Goal: Transaction & Acquisition: Purchase product/service

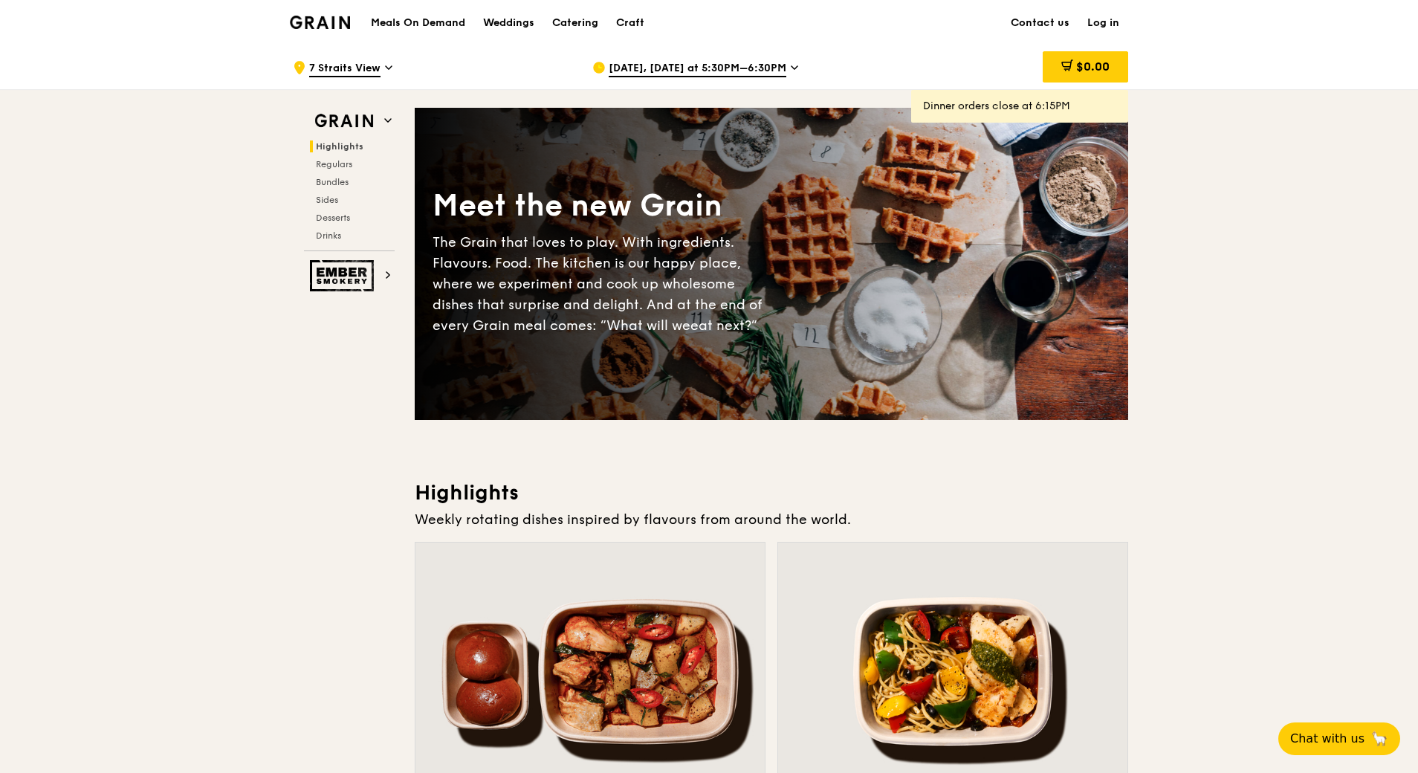
click at [647, 64] on span "[DATE], [DATE] at 5:30PM–6:30PM" at bounding box center [698, 69] width 178 height 16
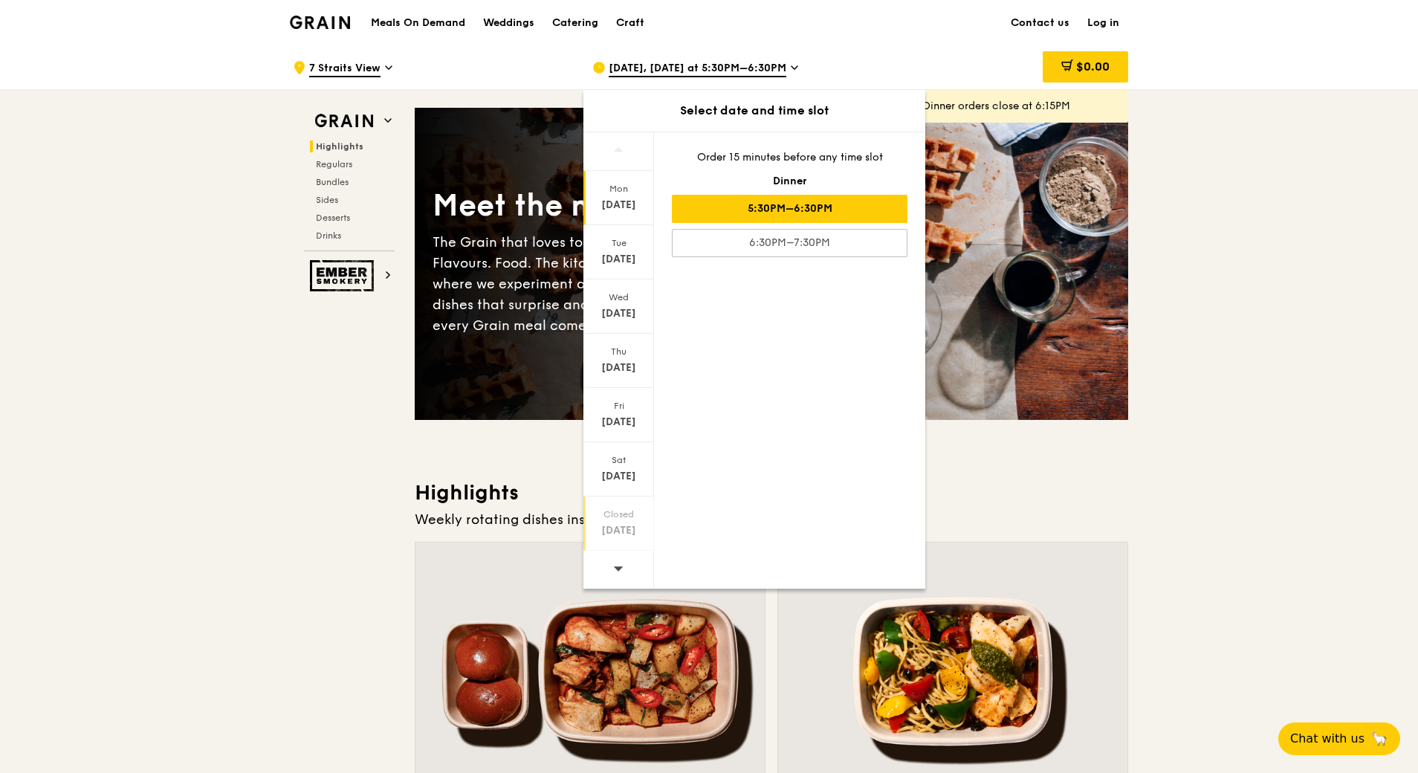
scroll to position [223, 0]
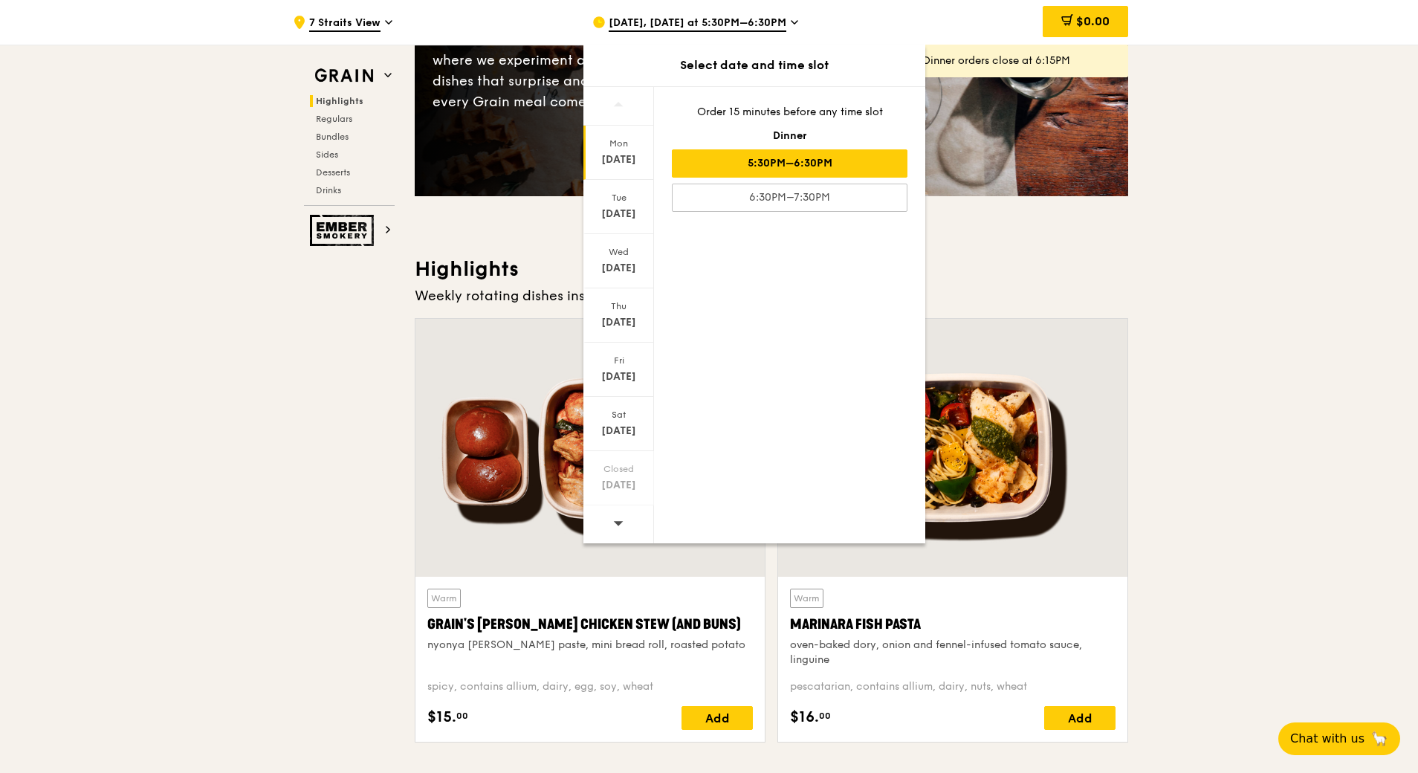
click at [621, 520] on icon at bounding box center [618, 522] width 10 height 11
click at [626, 214] on div "[DATE]" at bounding box center [619, 214] width 66 height 15
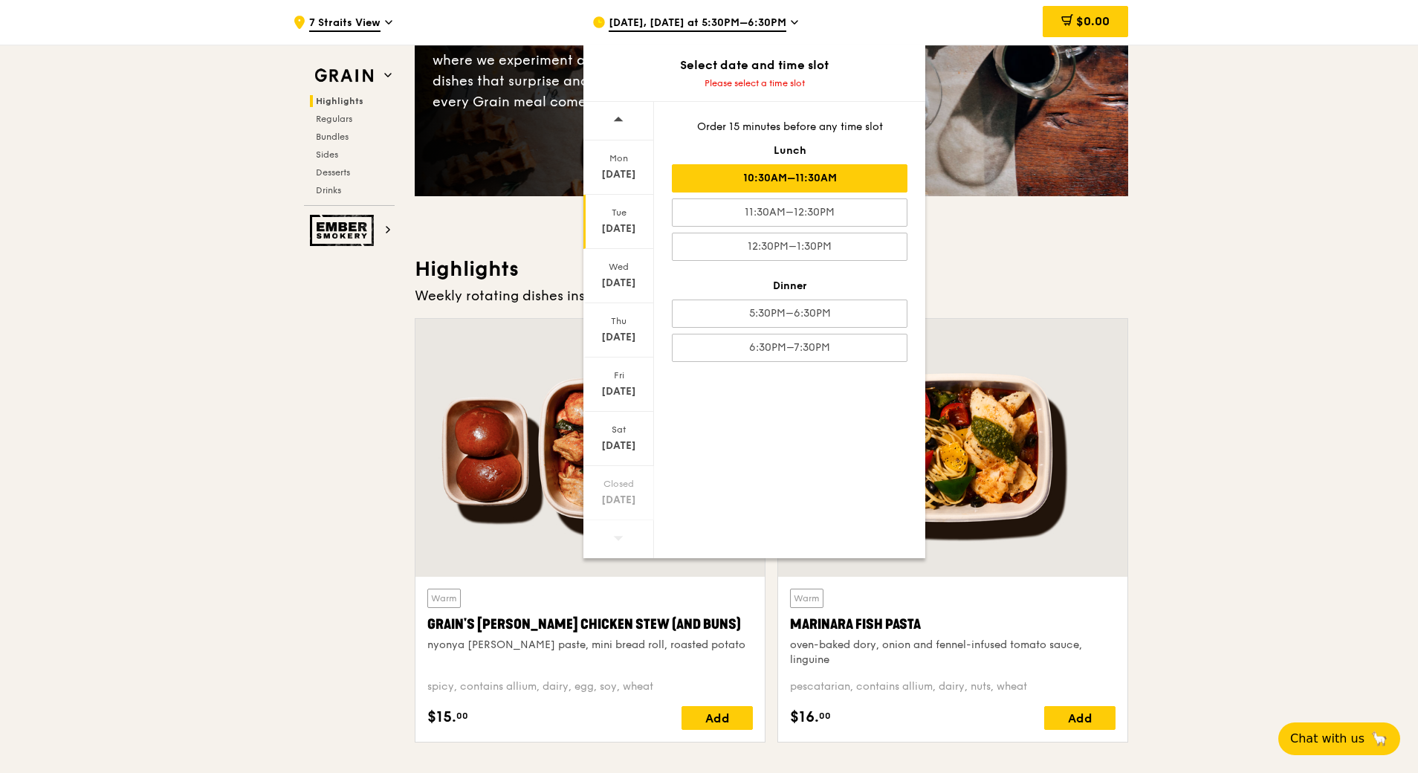
click at [837, 178] on div "10:30AM–11:30AM" at bounding box center [790, 178] width 236 height 28
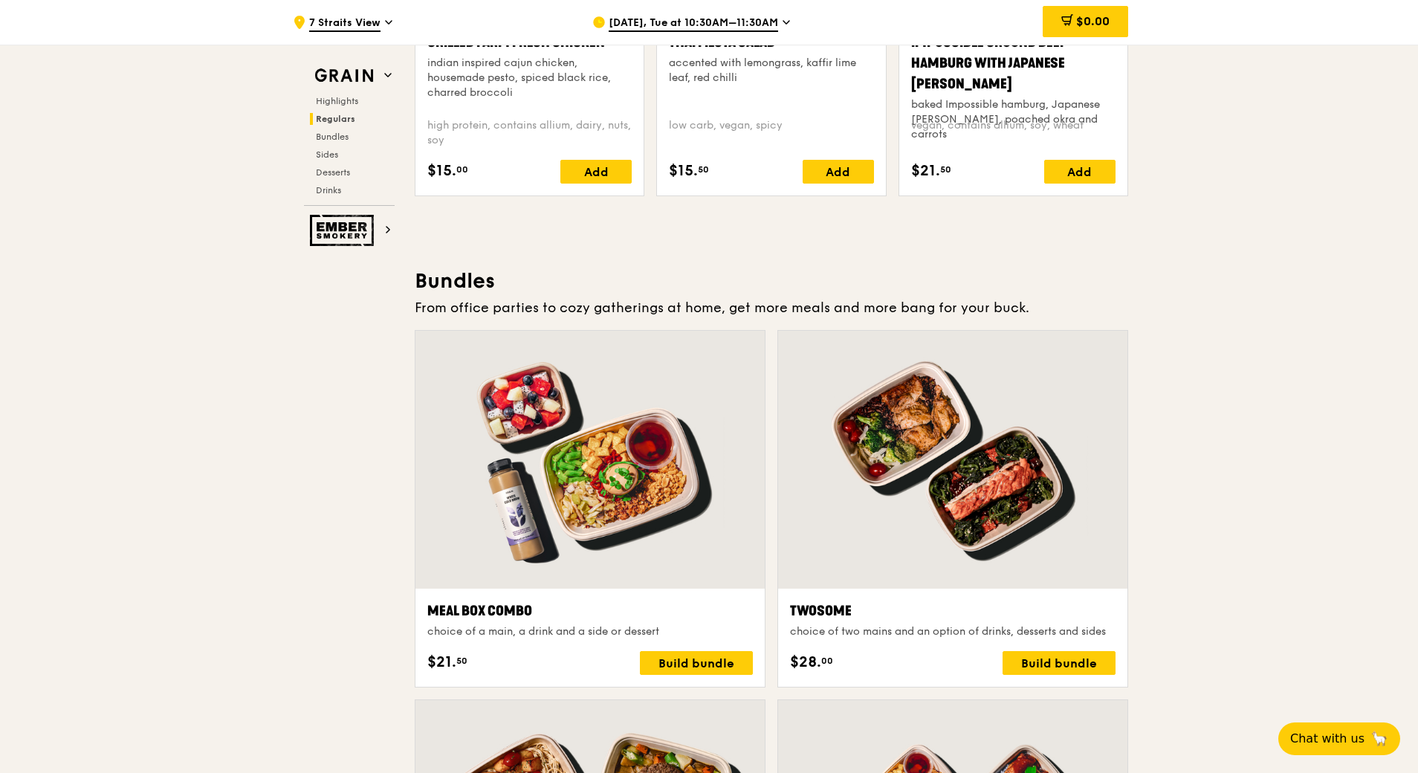
scroll to position [1635, 0]
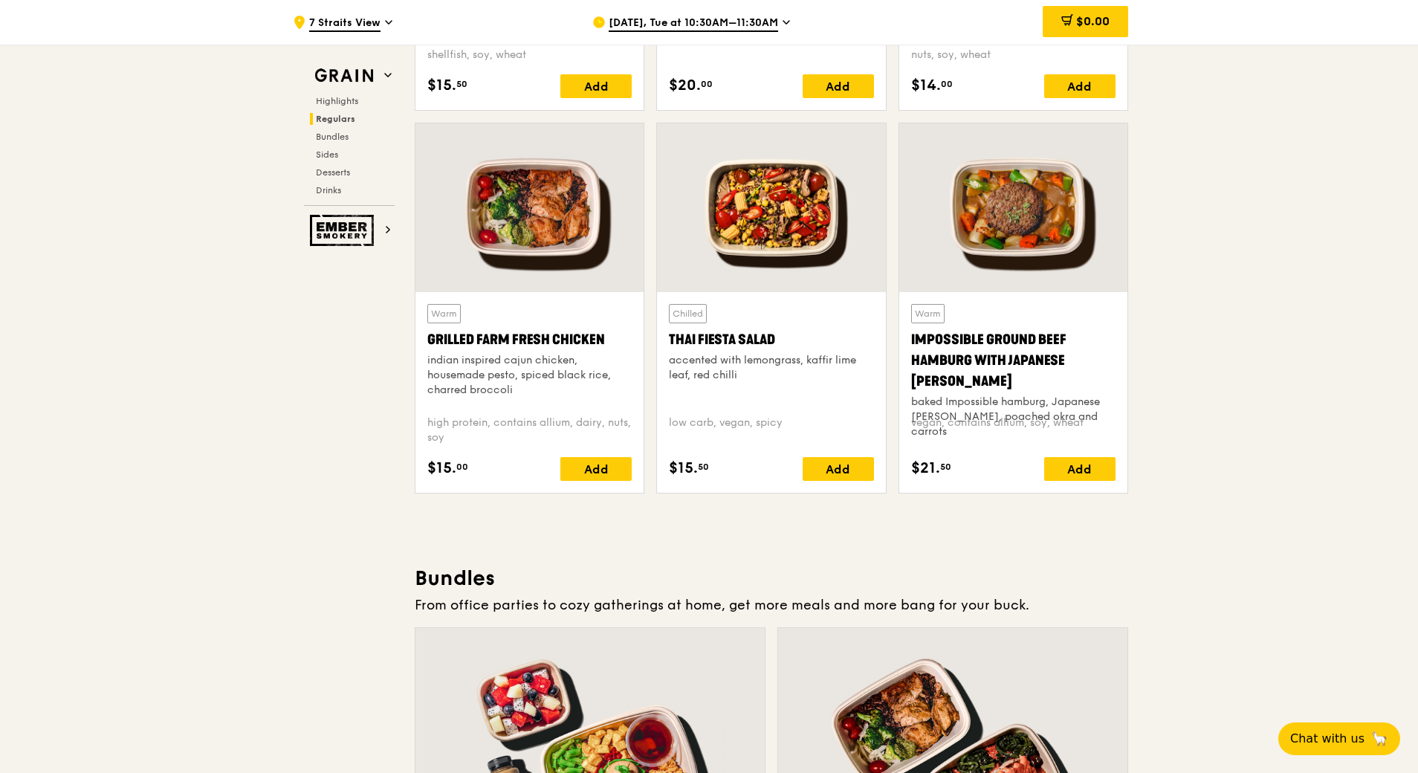
click at [583, 462] on div "Add" at bounding box center [595, 469] width 71 height 24
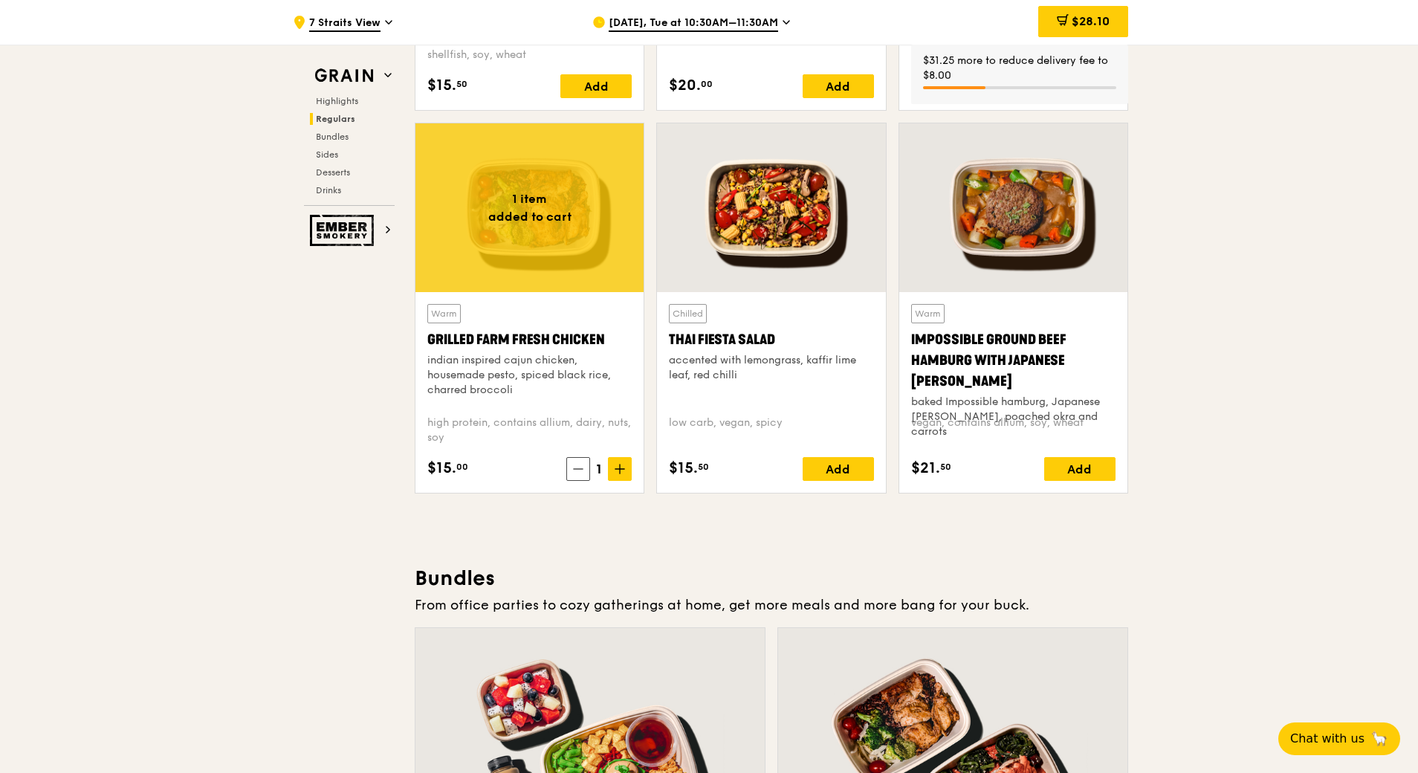
click at [576, 473] on icon at bounding box center [578, 469] width 10 height 10
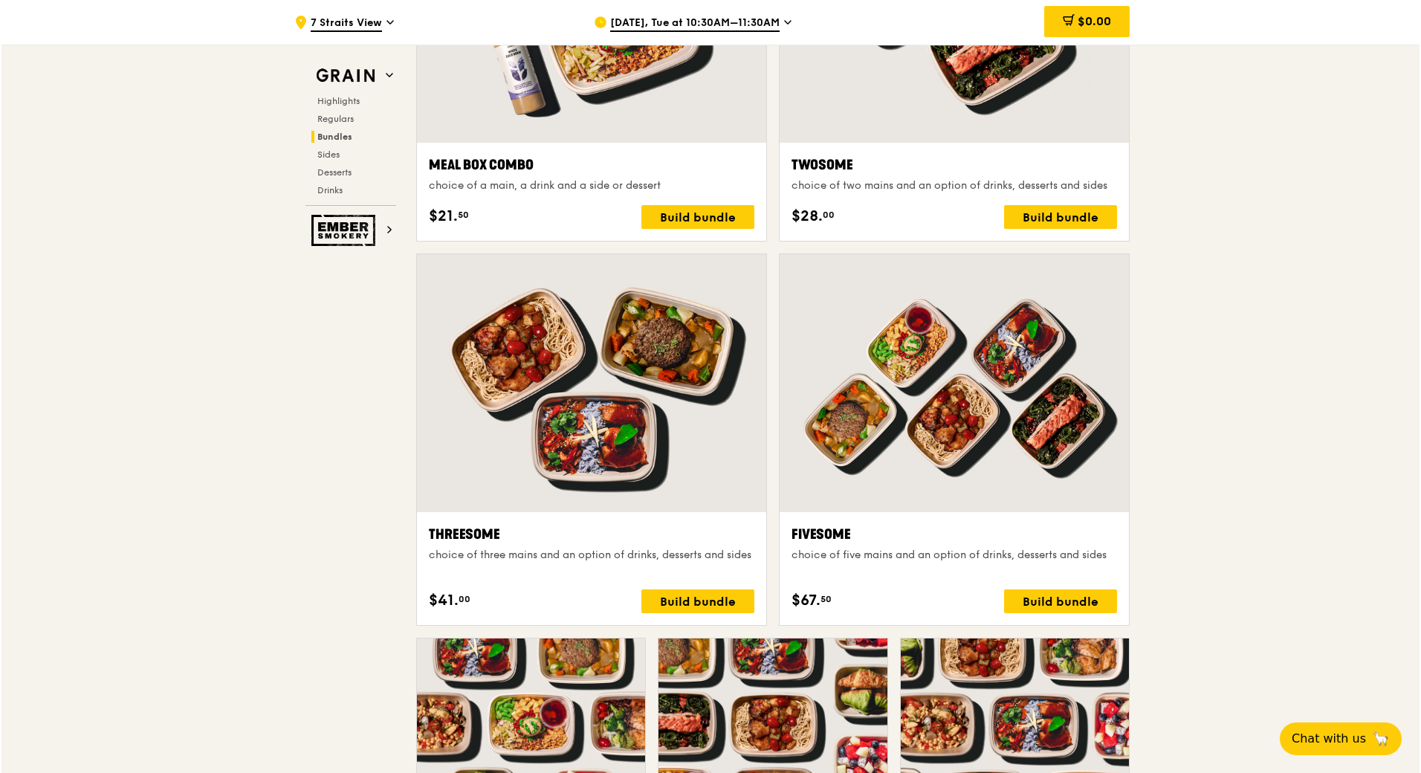
scroll to position [2156, 0]
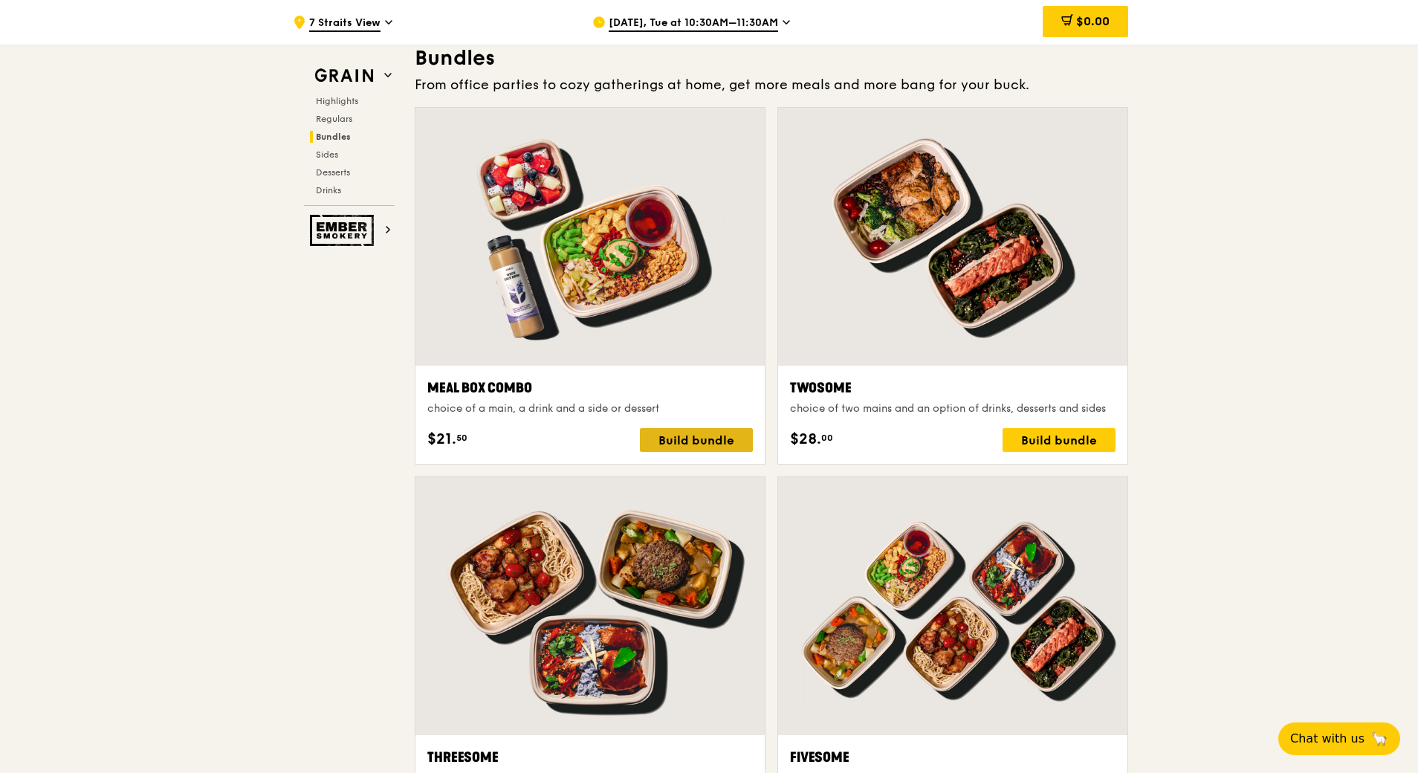
click at [694, 435] on div "Build bundle" at bounding box center [696, 440] width 113 height 24
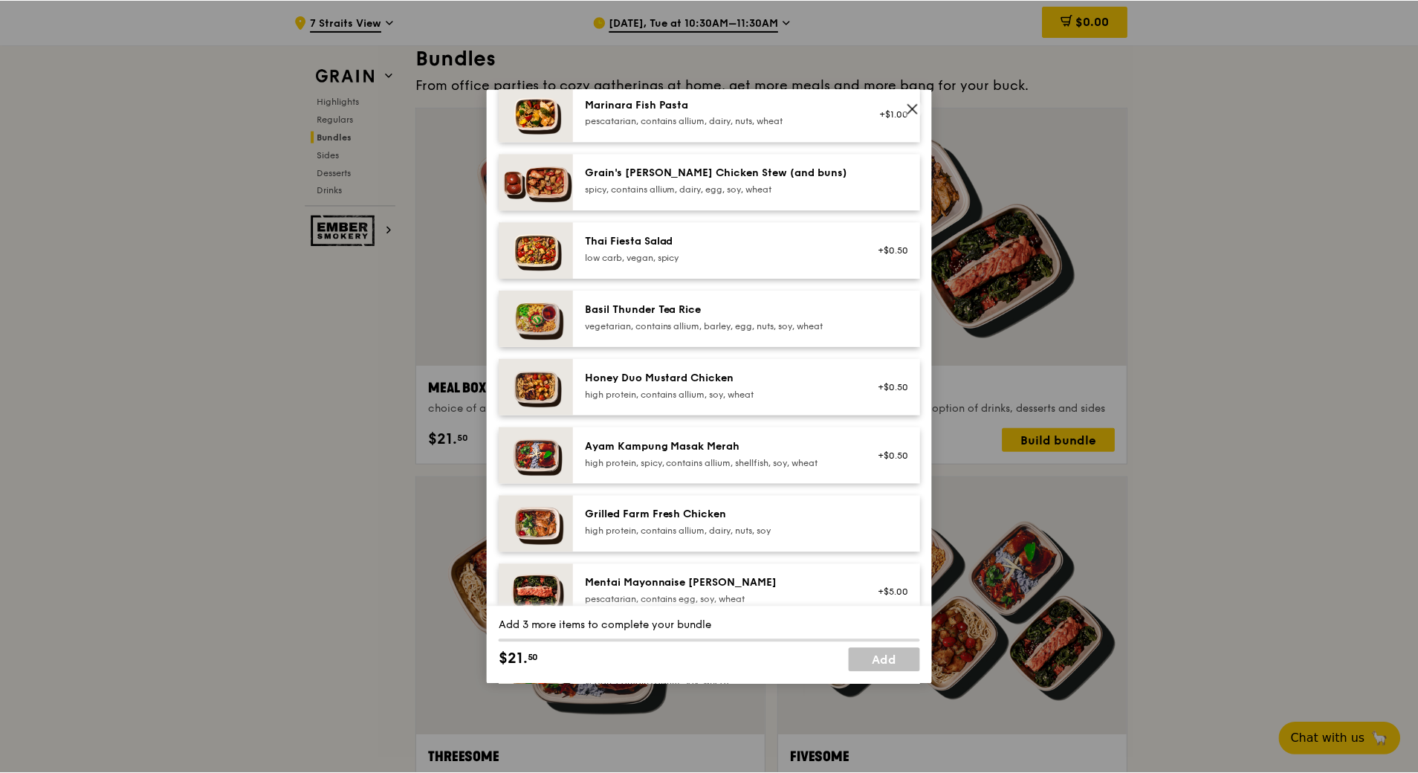
scroll to position [0, 0]
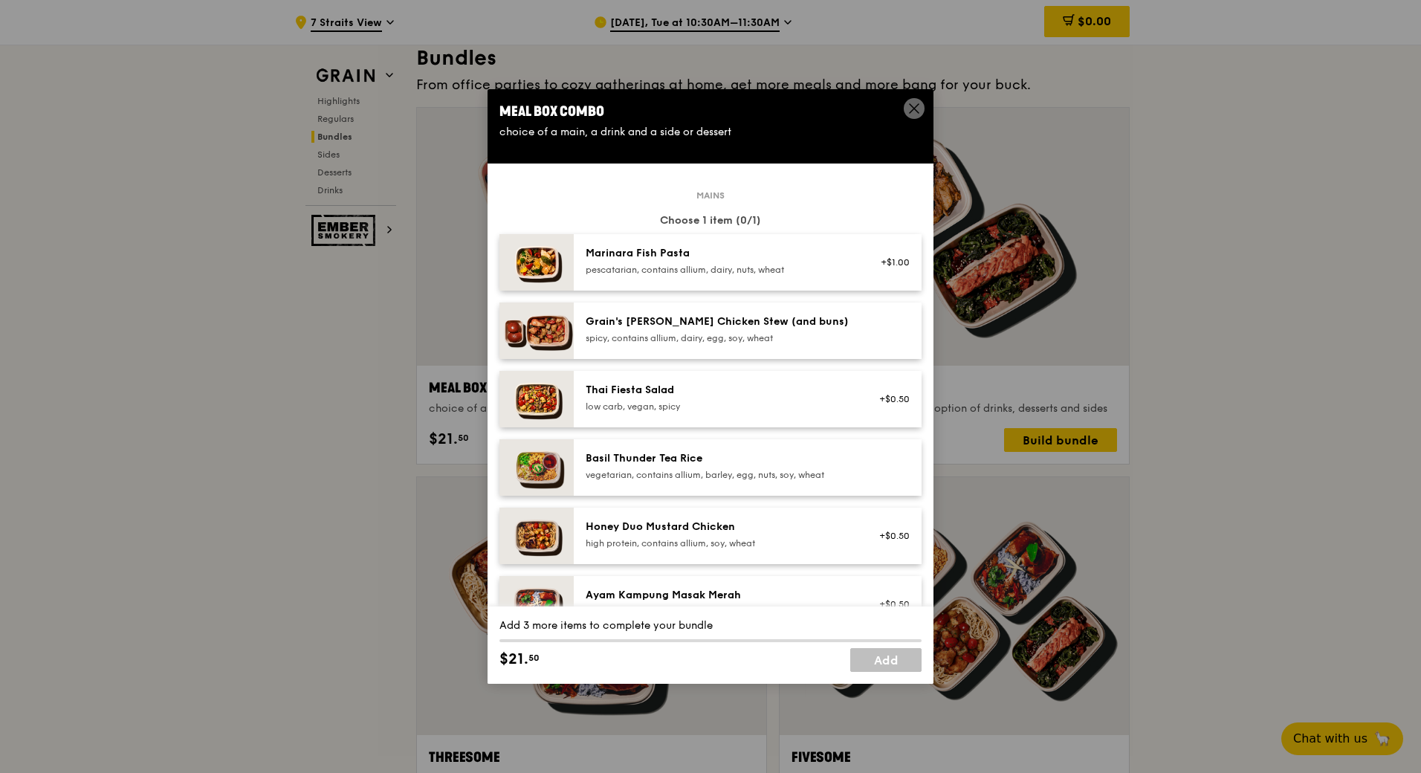
click at [601, 376] on div "Thai Fiesta Salad low carb, vegan, spicy +$0.50" at bounding box center [748, 399] width 348 height 56
click at [601, 383] on div "Thai Fiesta Salad" at bounding box center [719, 390] width 267 height 15
click at [492, 387] on div "1x" at bounding box center [499, 389] width 16 height 16
click at [911, 100] on span at bounding box center [914, 108] width 21 height 21
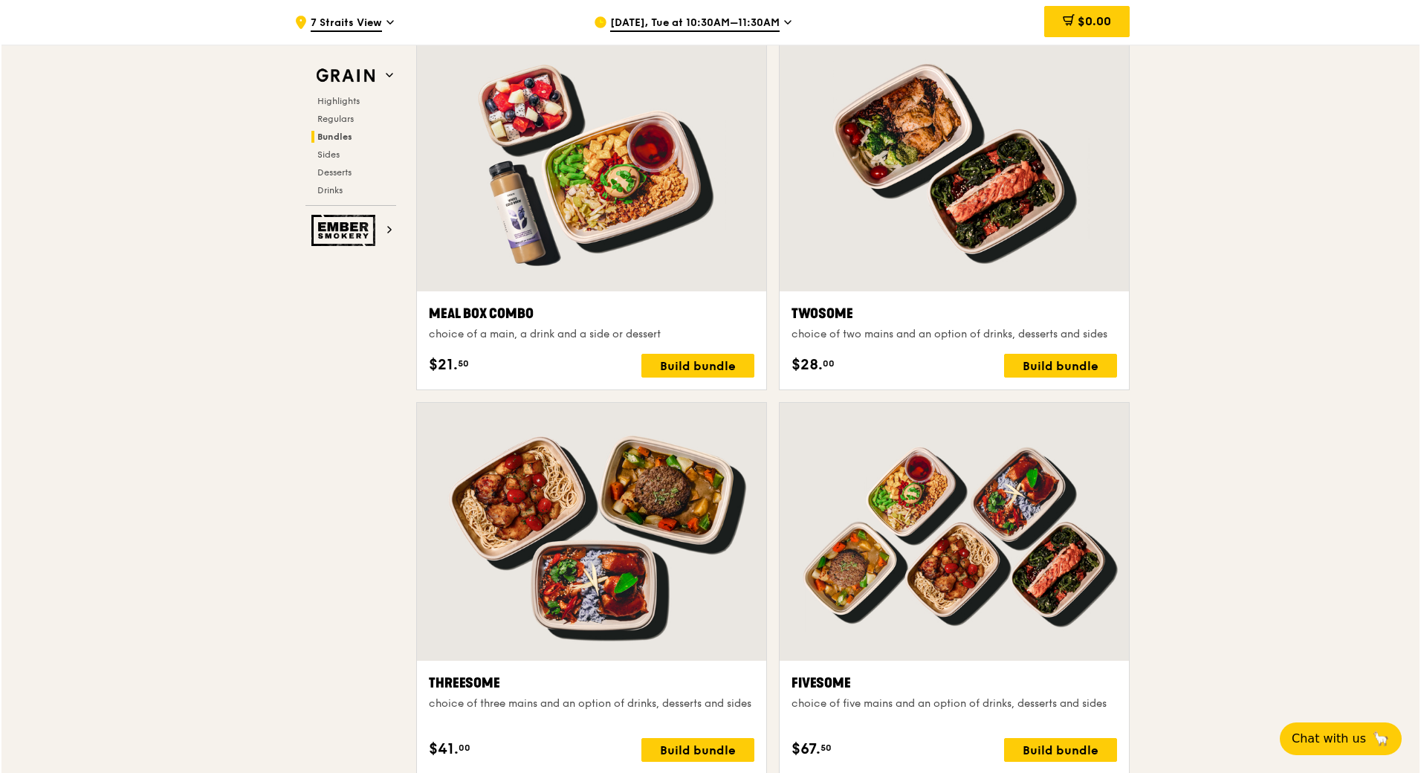
scroll to position [1933, 0]
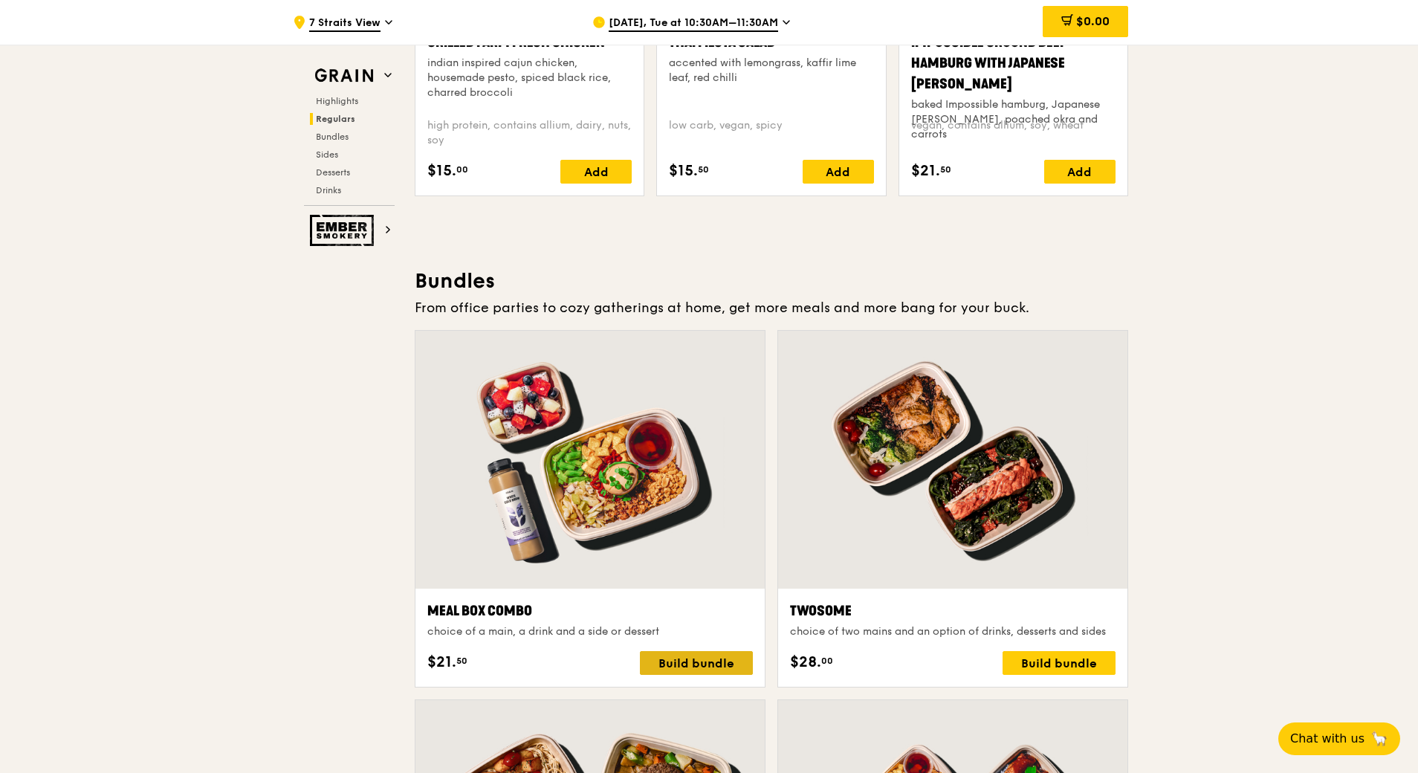
click at [694, 661] on div "Build bundle" at bounding box center [696, 663] width 113 height 24
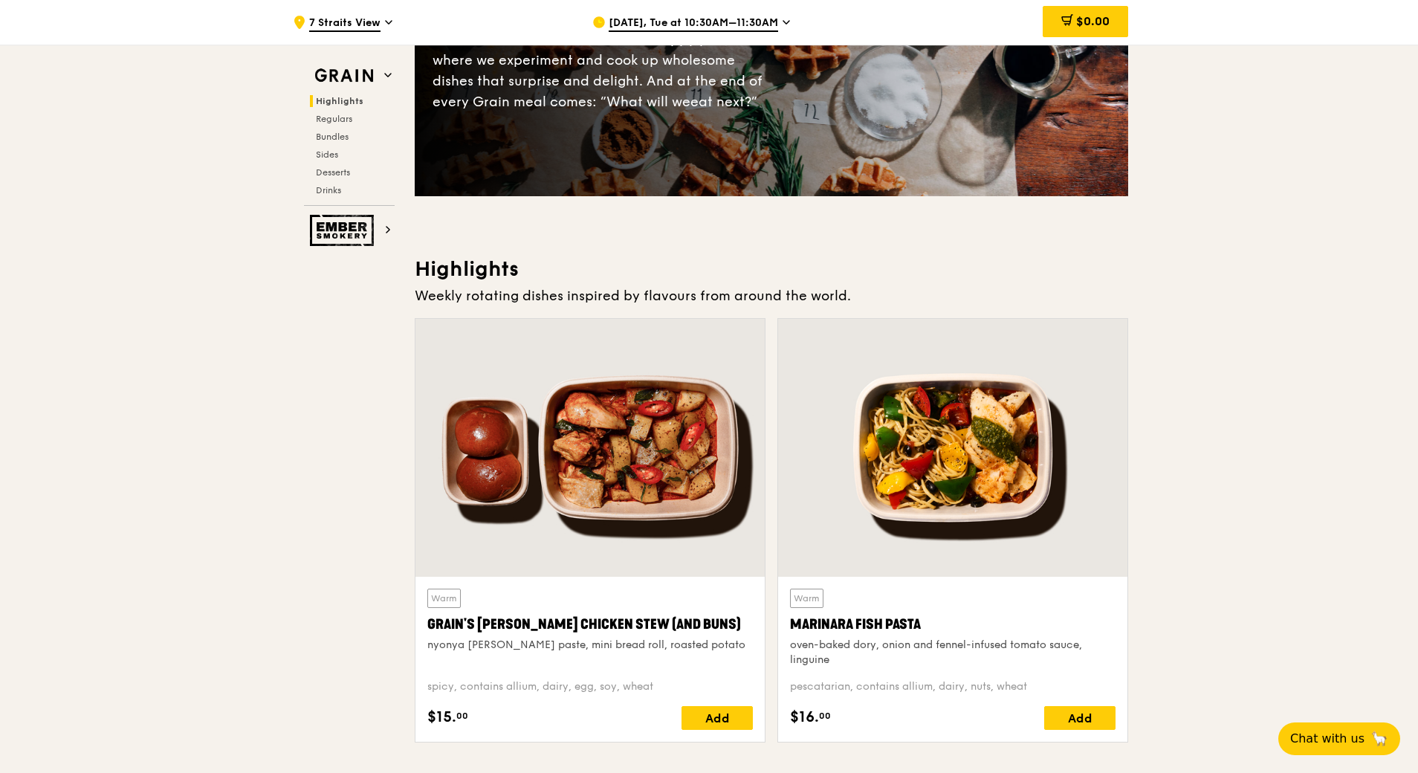
scroll to position [0, 0]
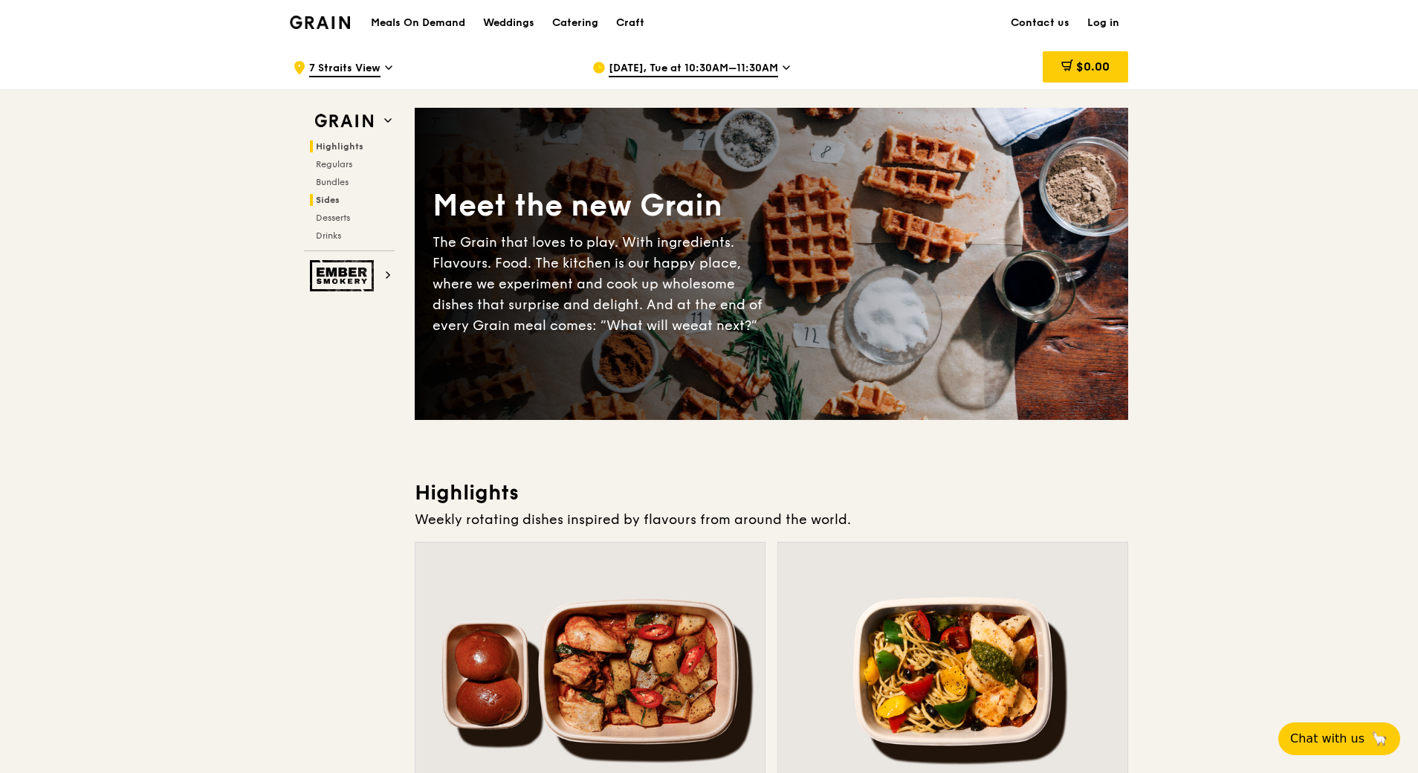
click at [329, 195] on span "Sides" at bounding box center [328, 200] width 24 height 10
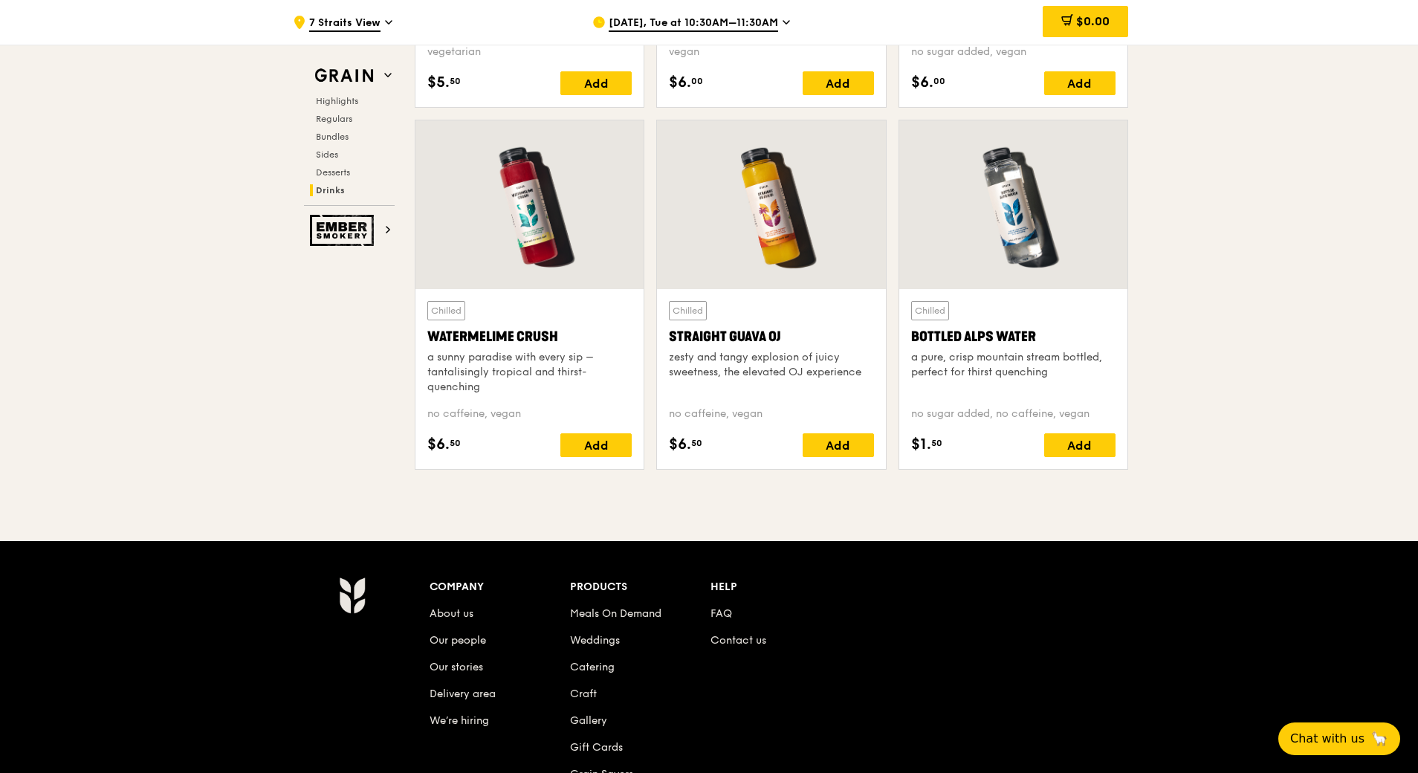
scroll to position [6048, 0]
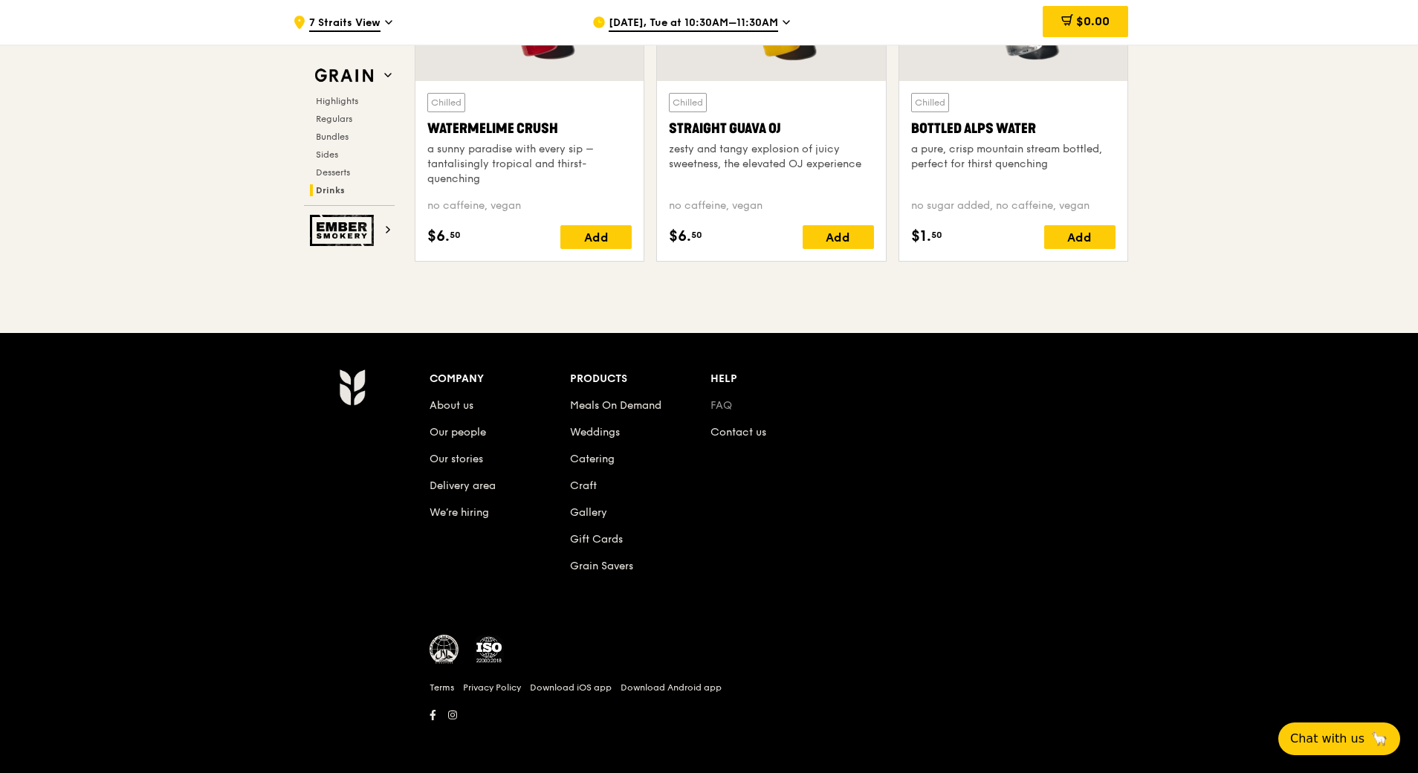
click at [724, 405] on link "FAQ" at bounding box center [722, 405] width 22 height 13
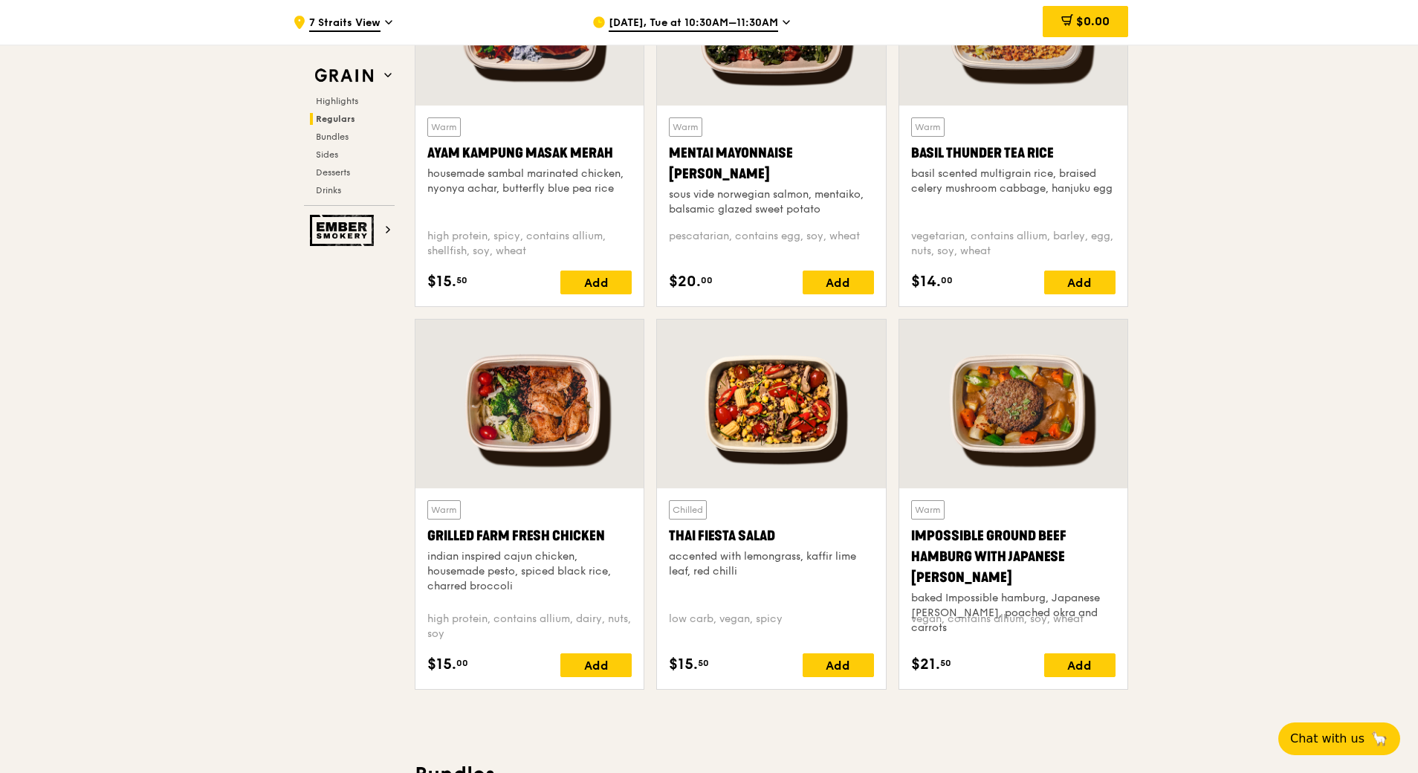
scroll to position [1290, 0]
